Goal: Information Seeking & Learning: Learn about a topic

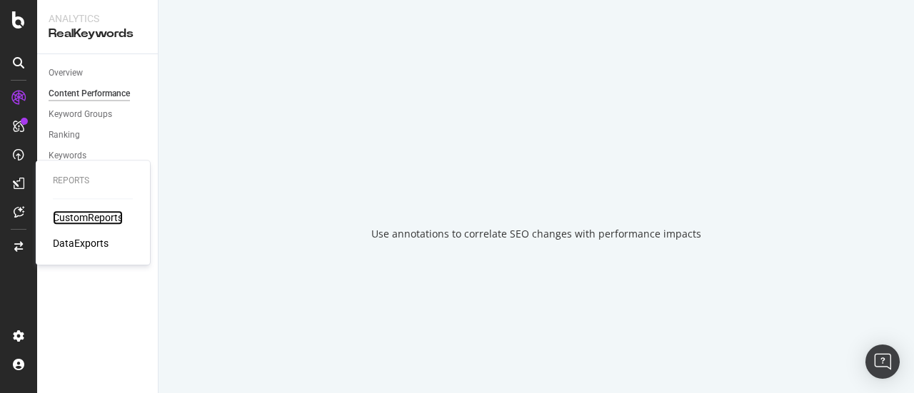
click at [86, 216] on div "CustomReports" at bounding box center [88, 218] width 70 height 14
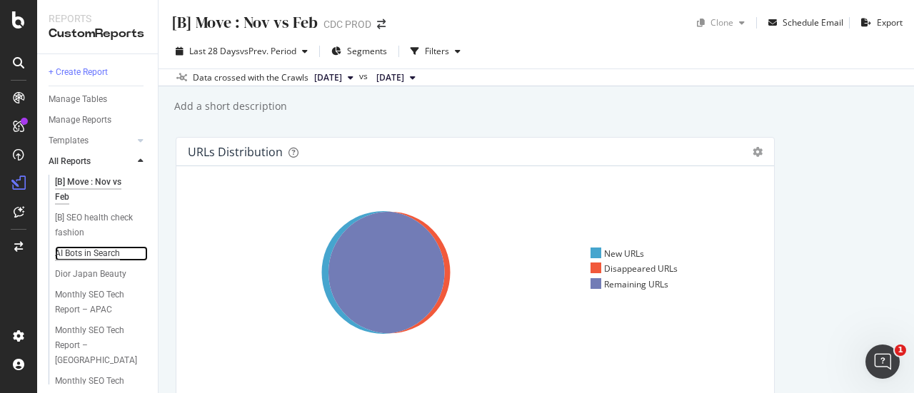
click at [109, 258] on div "AI Bots in Search" at bounding box center [87, 253] width 65 height 15
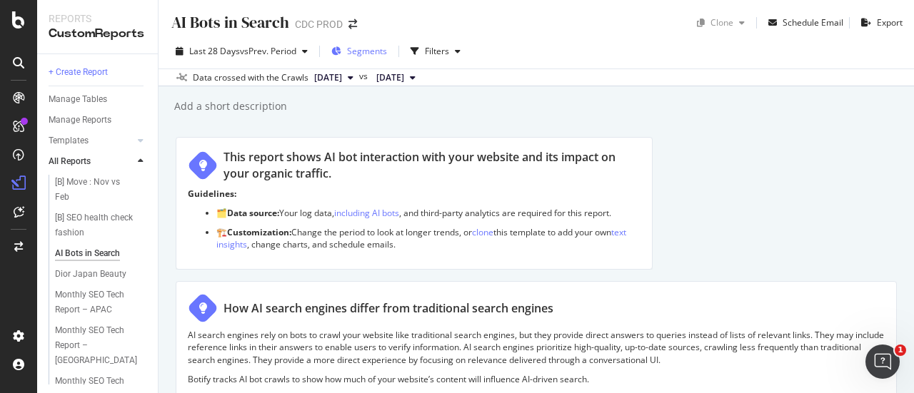
click at [370, 52] on span "Segments" at bounding box center [367, 51] width 40 height 12
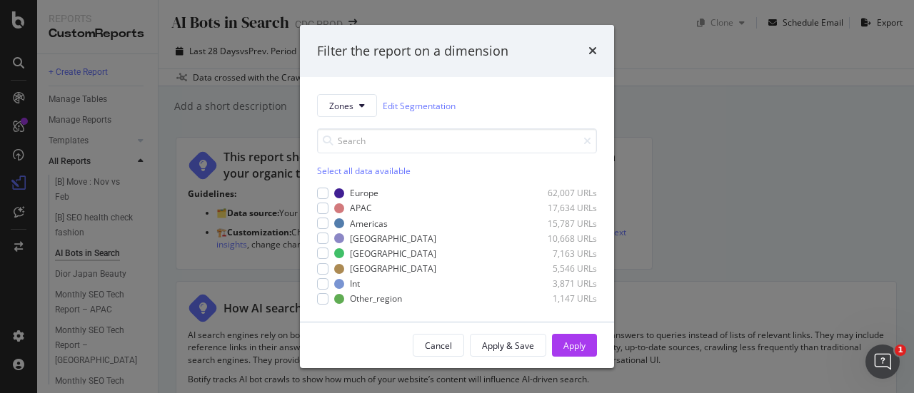
click at [710, 94] on div "Filter the report on a dimension Zones Edit Segmentation Select all data availa…" at bounding box center [457, 196] width 914 height 393
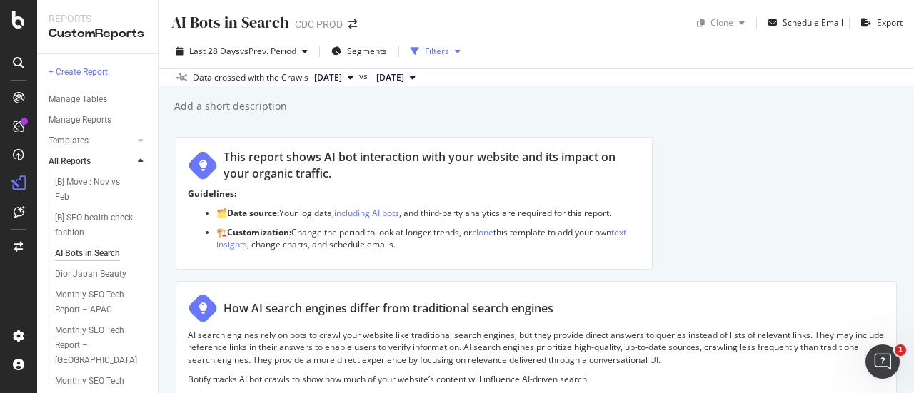
click at [437, 51] on div "Filters" at bounding box center [437, 51] width 24 height 12
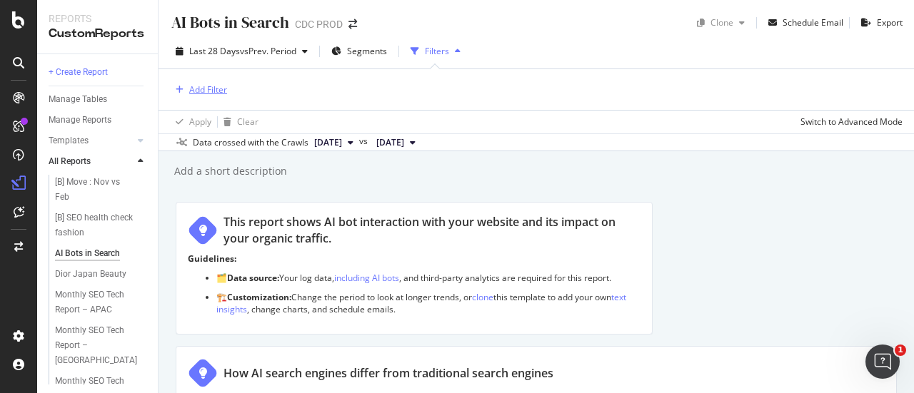
click at [208, 86] on div "Add Filter" at bounding box center [208, 90] width 38 height 12
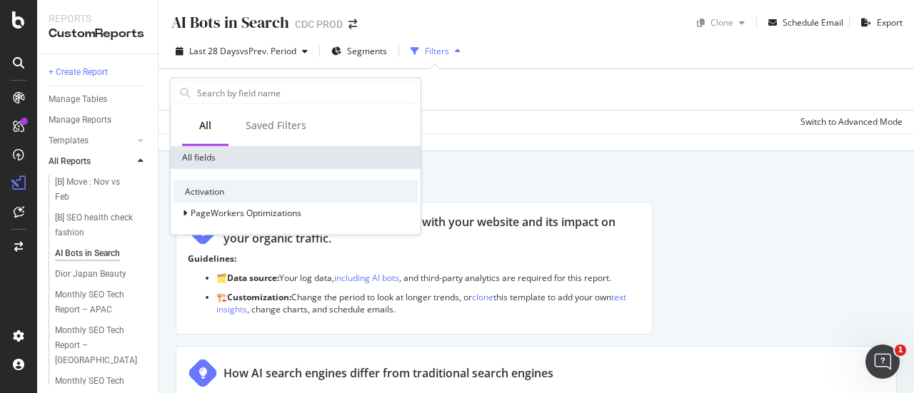
click at [194, 172] on div "Activation PageWorkers Optimizations" at bounding box center [296, 202] width 250 height 66
click at [606, 65] on div "Last 28 Days vs Prev. Period Segments Filters" at bounding box center [535, 54] width 755 height 29
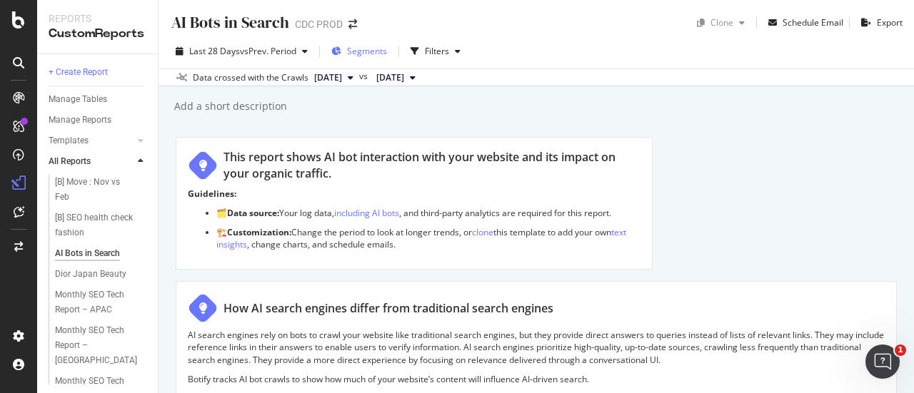
click at [363, 58] on div "Segments" at bounding box center [359, 51] width 56 height 21
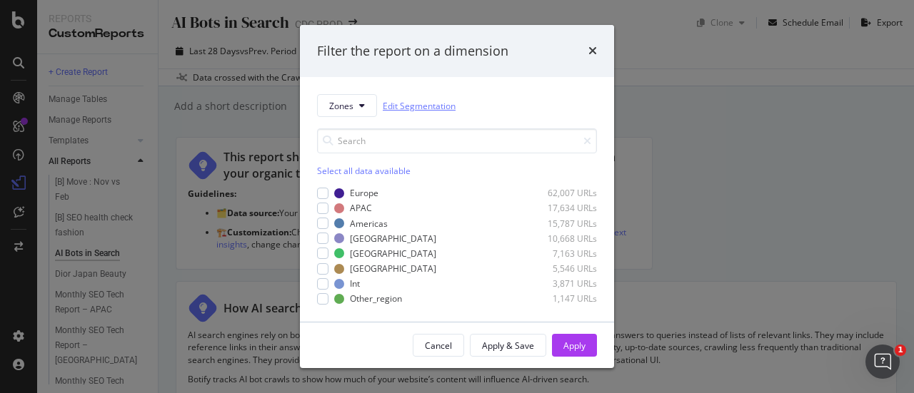
click at [414, 109] on link "Edit Segmentation" at bounding box center [419, 106] width 73 height 15
click at [328, 191] on div "Europe 62,007 URLs" at bounding box center [457, 193] width 280 height 12
click at [568, 350] on div "Apply" at bounding box center [574, 346] width 22 height 12
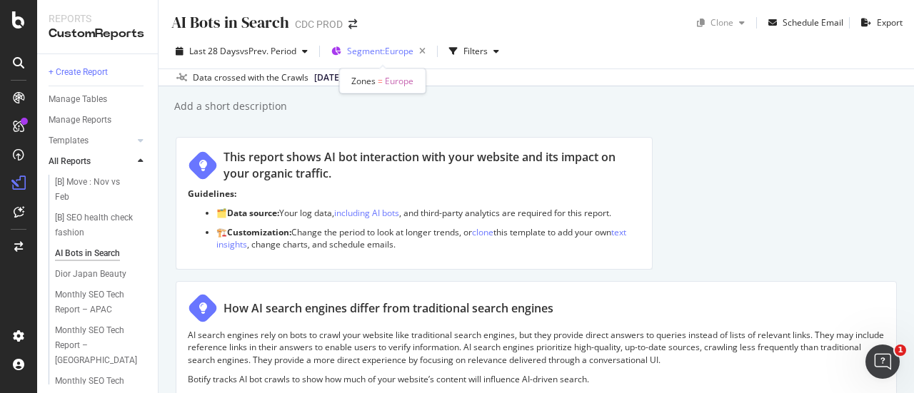
click at [370, 51] on span "Segment: Europe" at bounding box center [380, 51] width 66 height 12
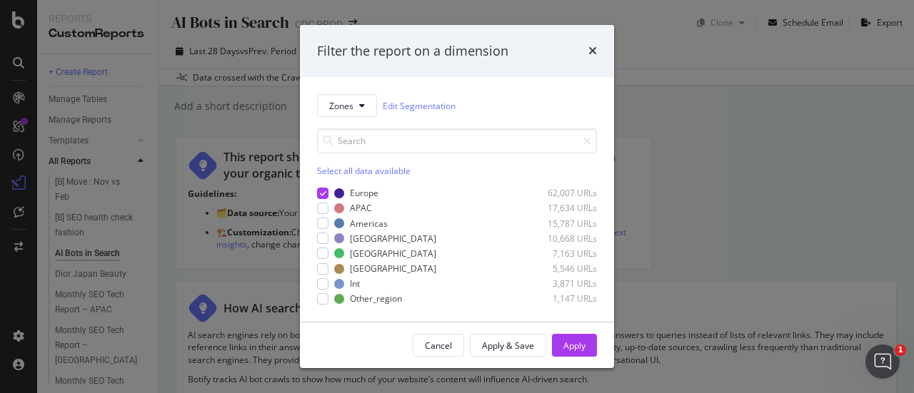
click at [517, 347] on div "Apply & Save" at bounding box center [508, 346] width 52 height 12
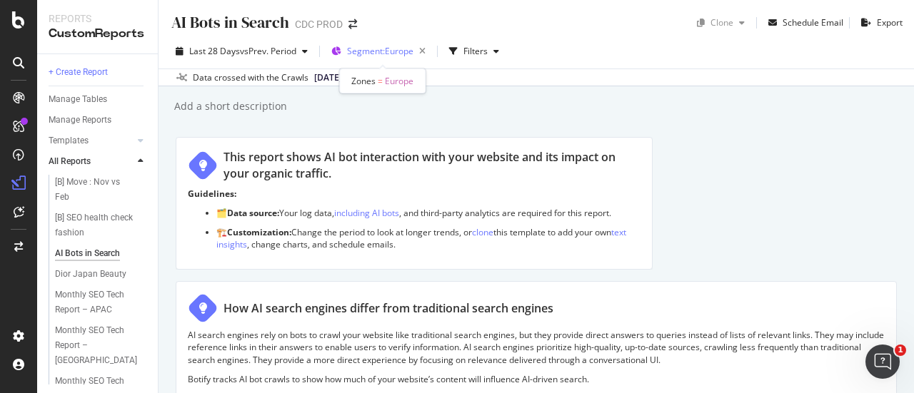
click at [383, 48] on span "Segment: Europe" at bounding box center [380, 51] width 66 height 12
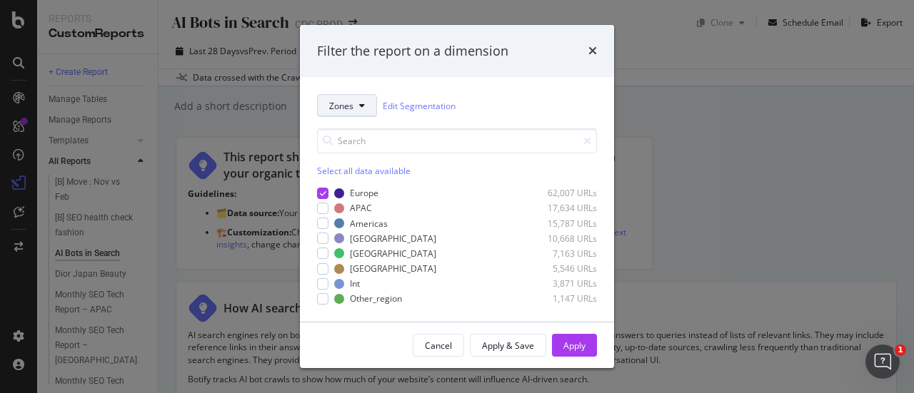
click at [362, 104] on button "Zones" at bounding box center [347, 105] width 60 height 23
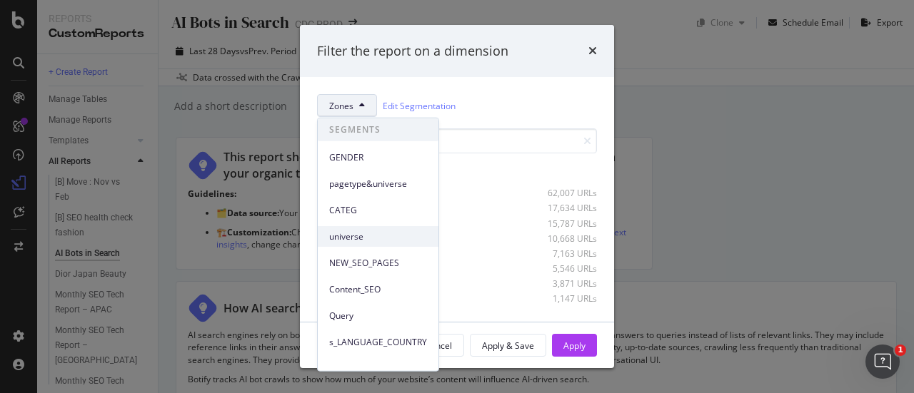
click at [386, 230] on span "universe" at bounding box center [378, 236] width 98 height 13
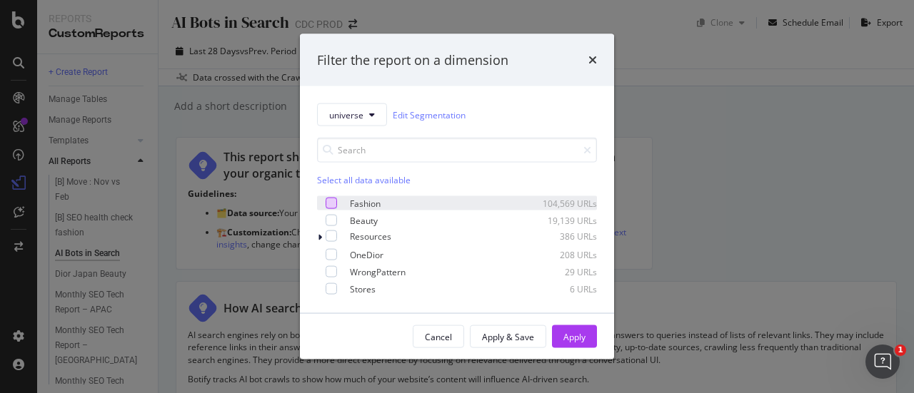
click at [326, 202] on div "modal" at bounding box center [331, 203] width 11 height 11
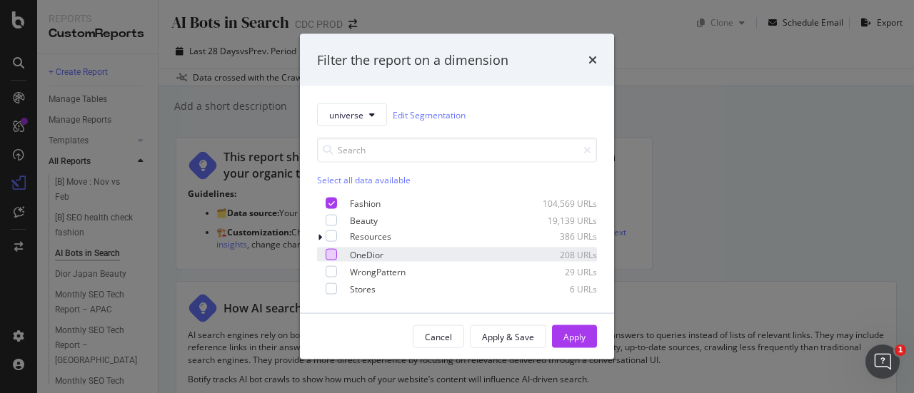
click at [336, 255] on div "modal" at bounding box center [331, 254] width 11 height 11
click at [576, 331] on div "Apply" at bounding box center [574, 337] width 22 height 12
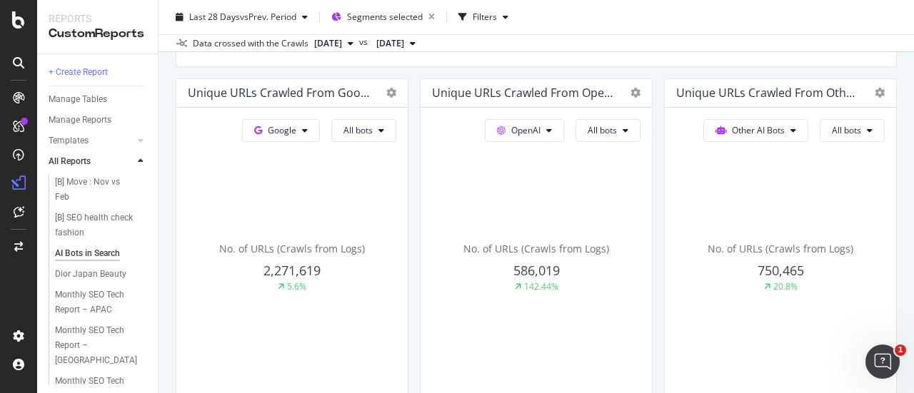
scroll to position [642, 0]
